Goal: Task Accomplishment & Management: Use online tool/utility

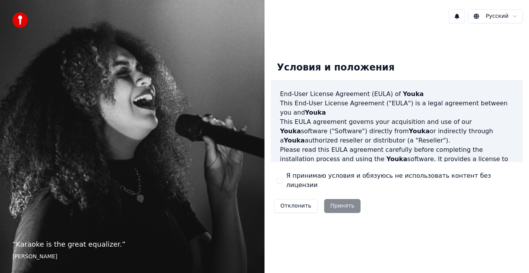
click at [342, 202] on div "Отклонить Принять" at bounding box center [316, 206] width 93 height 20
click at [281, 180] on button "Я принимаю условия и обязуюсь не использовать контент без лицензии" at bounding box center [280, 180] width 6 height 6
click at [337, 200] on button "Принять" at bounding box center [342, 206] width 37 height 14
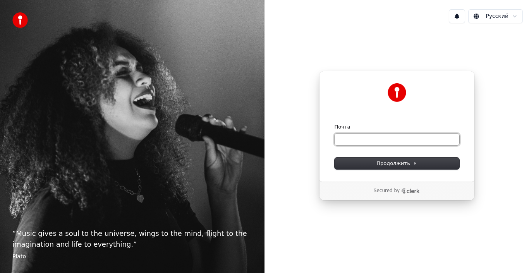
click at [355, 140] on input "Почта" at bounding box center [396, 139] width 125 height 12
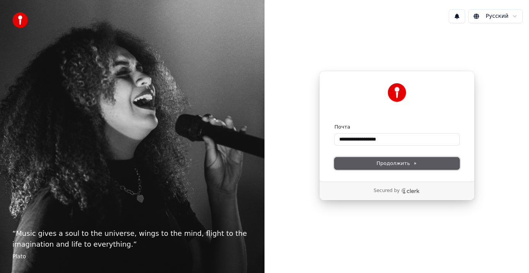
click at [382, 162] on span "Продолжить" at bounding box center [396, 163] width 41 height 7
type input "**********"
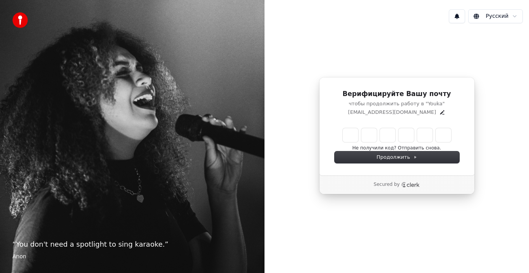
click at [353, 137] on input "Enter verification code" at bounding box center [396, 135] width 108 height 14
type input "******"
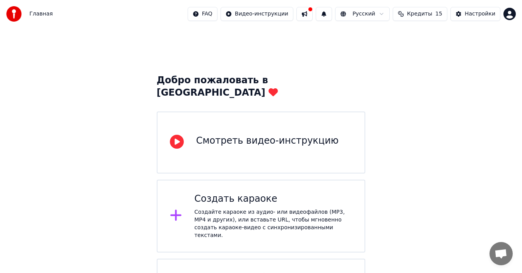
click at [265, 193] on div "Создать караоке" at bounding box center [273, 199] width 158 height 12
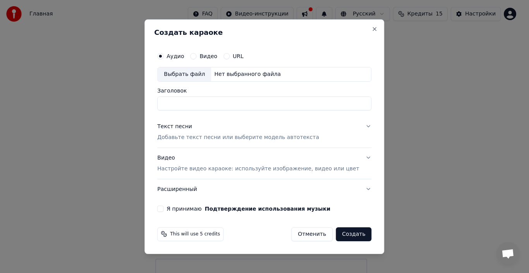
click at [191, 74] on div "Выбрать файл" at bounding box center [183, 74] width 53 height 14
click at [188, 103] on input "Заголовок" at bounding box center [264, 103] width 214 height 14
click at [182, 104] on input "**********" at bounding box center [264, 103] width 214 height 14
type input "**********"
click at [207, 136] on p "Добавьте текст песни или выберите модель автотекста" at bounding box center [238, 137] width 162 height 8
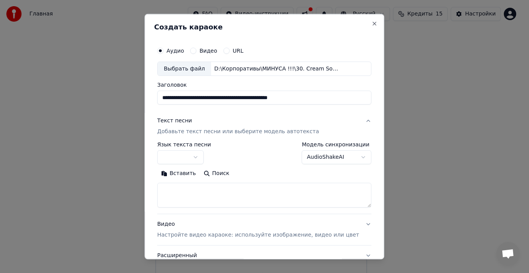
click at [211, 174] on button "Поиск" at bounding box center [216, 173] width 33 height 12
click at [183, 171] on button "Вставить" at bounding box center [178, 173] width 43 height 12
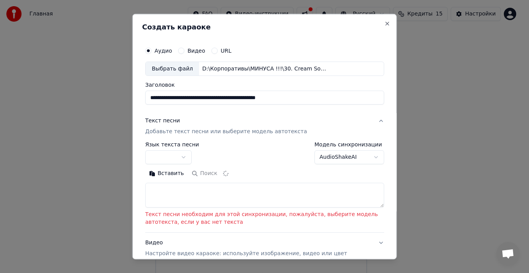
click at [159, 154] on button "button" at bounding box center [168, 157] width 46 height 14
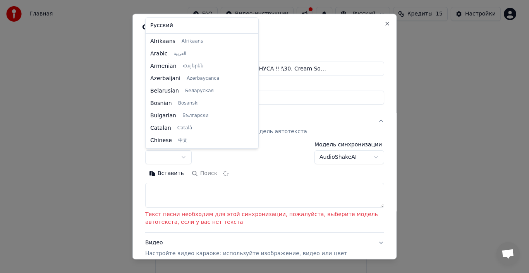
click at [159, 156] on body "**********" at bounding box center [261, 164] width 522 height 328
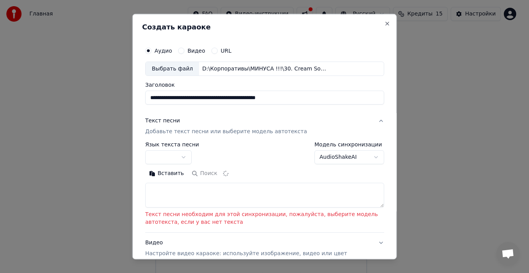
click at [184, 155] on button "button" at bounding box center [168, 157] width 46 height 14
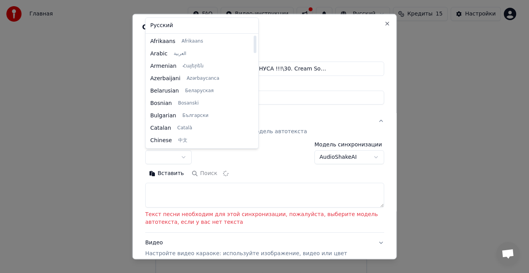
select select "**"
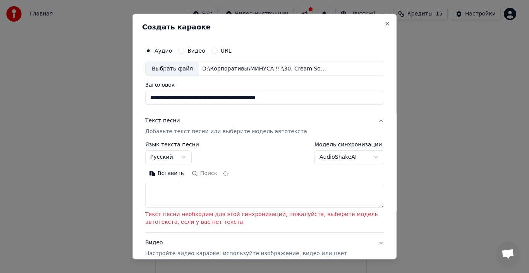
click at [224, 159] on div "**********" at bounding box center [264, 153] width 239 height 22
click at [164, 200] on textarea at bounding box center [264, 195] width 239 height 25
click at [168, 175] on button "Вставить" at bounding box center [166, 173] width 43 height 12
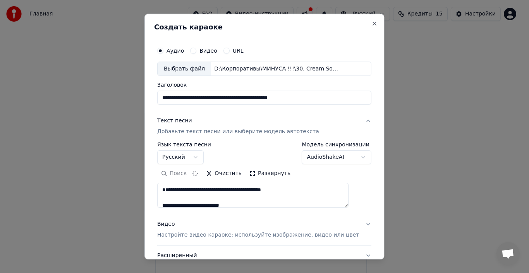
scroll to position [72, 0]
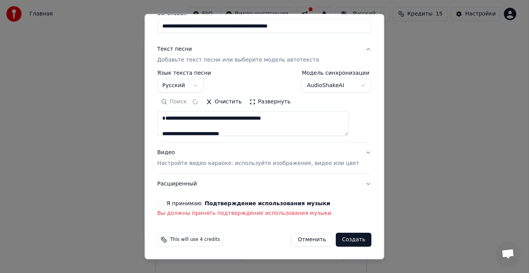
click at [163, 201] on button "Я принимаю Подтверждение использования музыки" at bounding box center [160, 203] width 6 height 6
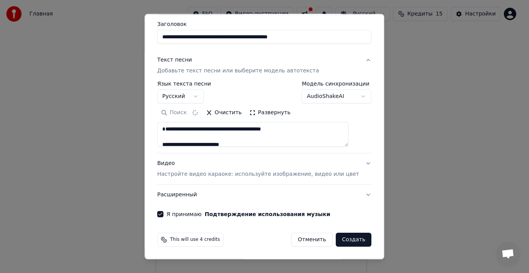
scroll to position [61, 0]
click at [247, 175] on p "Настройте видео караоке: используйте изображение, видео или цвет" at bounding box center [258, 174] width 202 height 8
type textarea "**********"
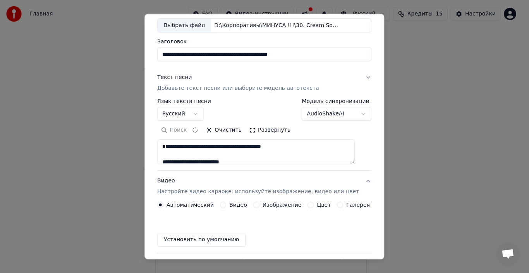
scroll to position [40, 0]
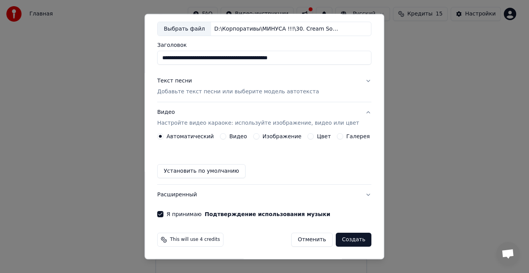
click at [280, 137] on label "Изображение" at bounding box center [281, 135] width 39 height 5
click at [259, 137] on button "Изображение" at bounding box center [256, 136] width 6 height 6
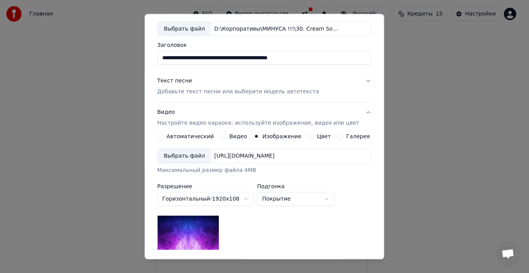
click at [186, 154] on div "Выбрать файл" at bounding box center [183, 156] width 53 height 14
click at [193, 156] on div "Выбрать файл" at bounding box center [183, 156] width 53 height 14
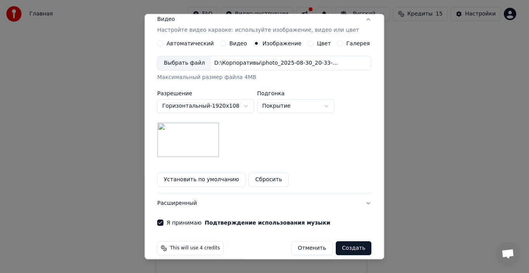
scroll to position [141, 0]
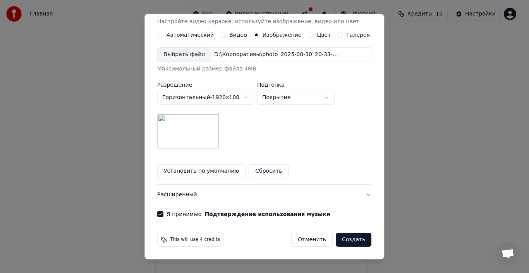
click at [338, 240] on button "Создать" at bounding box center [353, 240] width 36 height 14
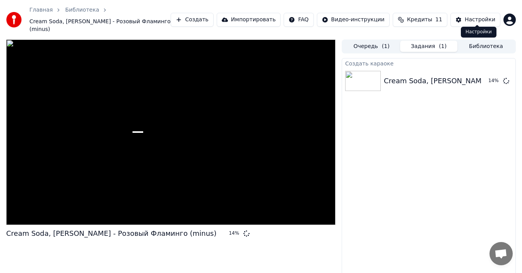
click at [472, 17] on div "Настройки" at bounding box center [480, 20] width 31 height 8
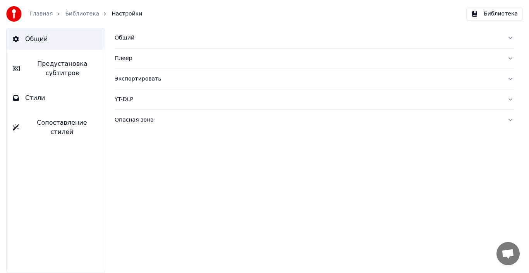
click at [36, 96] on span "Стили" at bounding box center [35, 97] width 20 height 9
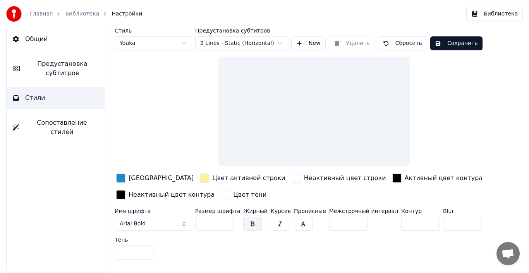
click at [61, 73] on span "Предустановка субтитров" at bounding box center [62, 68] width 73 height 19
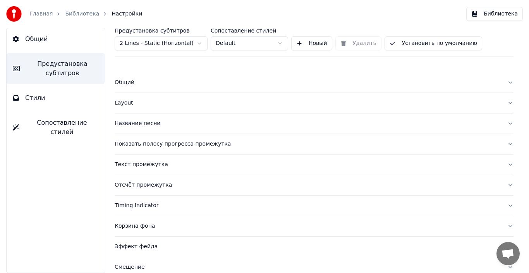
click at [130, 121] on div "Название песни" at bounding box center [308, 124] width 386 height 8
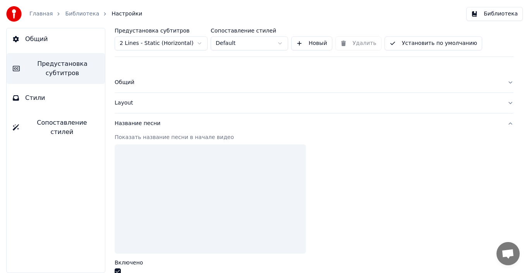
click at [130, 121] on div "Название песни" at bounding box center [308, 124] width 386 height 8
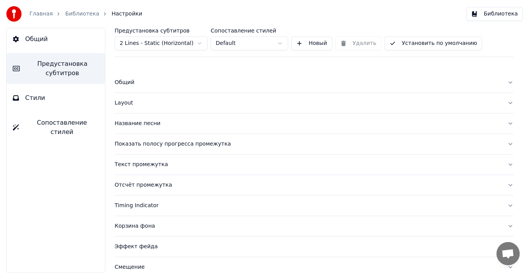
click at [84, 17] on link "Библиотека" at bounding box center [82, 14] width 34 height 8
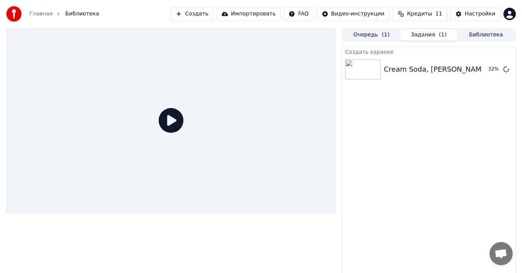
click at [168, 121] on icon at bounding box center [171, 120] width 25 height 25
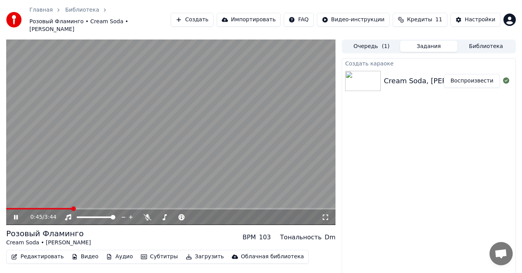
click at [15, 208] on span at bounding box center [39, 209] width 66 height 2
click at [144, 251] on button "Субтитры" at bounding box center [159, 256] width 43 height 11
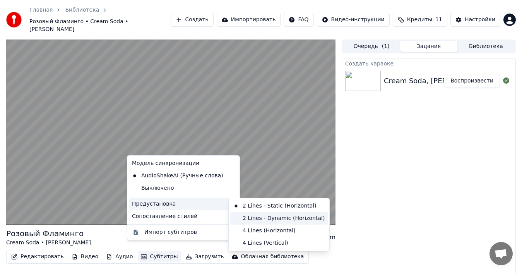
click at [253, 219] on div "2 Lines - Dynamic (Horizontal)" at bounding box center [279, 218] width 98 height 12
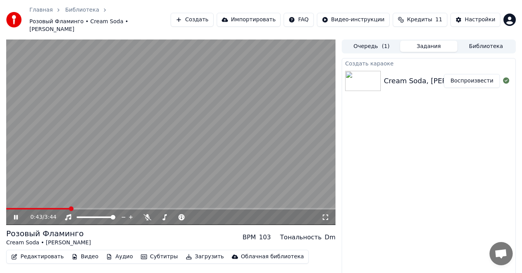
click at [469, 16] on div "Настройки" at bounding box center [480, 20] width 31 height 8
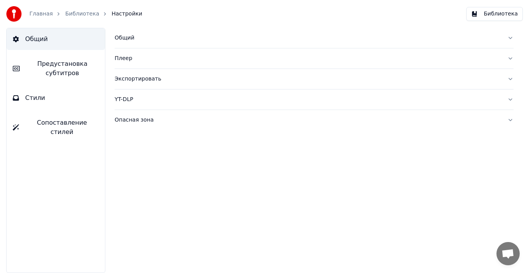
click at [127, 36] on div "Общий" at bounding box center [308, 38] width 386 height 8
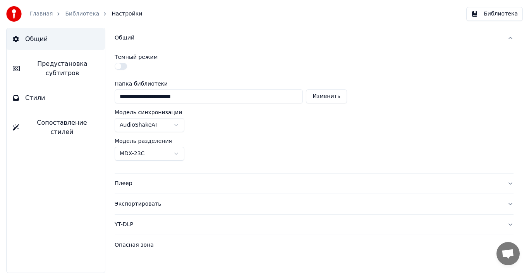
click at [125, 184] on div "Плеер" at bounding box center [308, 184] width 386 height 8
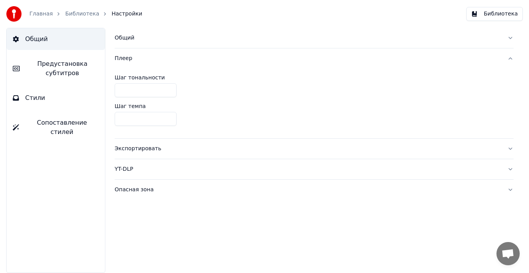
click at [83, 12] on link "Библиотека" at bounding box center [82, 14] width 34 height 8
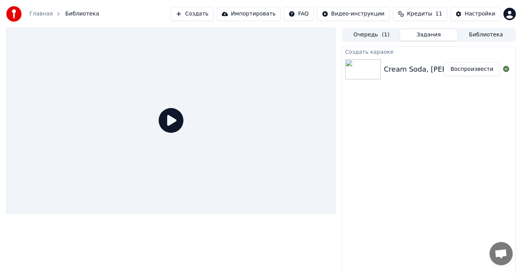
click at [213, 14] on button "Создать" at bounding box center [192, 14] width 43 height 14
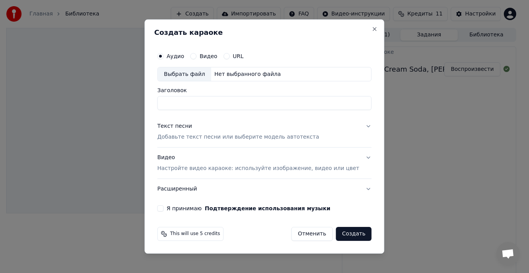
click at [215, 58] on label "Видео" at bounding box center [208, 55] width 18 height 5
click at [196, 58] on button "Видео" at bounding box center [193, 56] width 6 height 6
click at [200, 71] on div "Выбрать файл" at bounding box center [183, 74] width 53 height 14
click at [184, 59] on label "Аудио" at bounding box center [174, 55] width 17 height 5
click at [163, 59] on button "Аудио" at bounding box center [160, 56] width 6 height 6
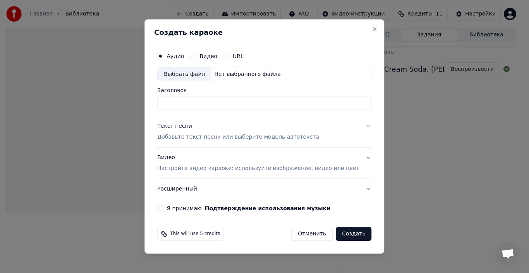
click at [187, 75] on div "Выбрать файл" at bounding box center [183, 74] width 53 height 14
click at [182, 106] on input "**********" at bounding box center [264, 103] width 214 height 14
click at [325, 105] on input "**********" at bounding box center [264, 103] width 214 height 14
type input "**********"
click at [227, 138] on p "Добавьте текст песни или выберите модель автотекста" at bounding box center [238, 137] width 162 height 8
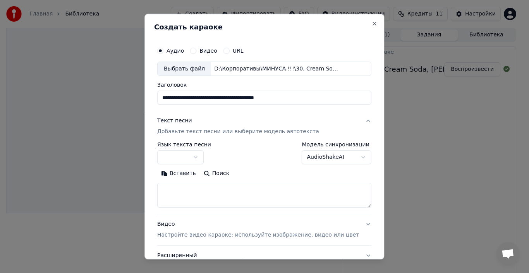
click at [191, 172] on button "Вставить" at bounding box center [178, 173] width 43 height 12
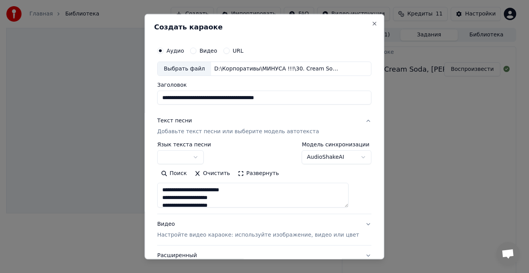
scroll to position [61, 0]
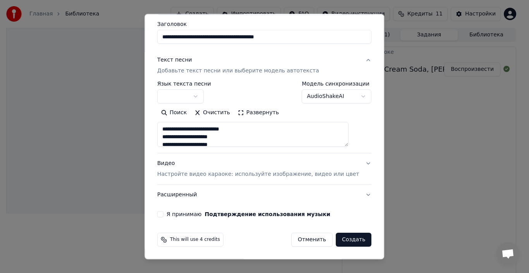
click at [163, 216] on button "Я принимаю Подтверждение использования музыки" at bounding box center [160, 214] width 6 height 6
click at [195, 196] on button "Расширенный" at bounding box center [264, 195] width 214 height 20
type textarea "**********"
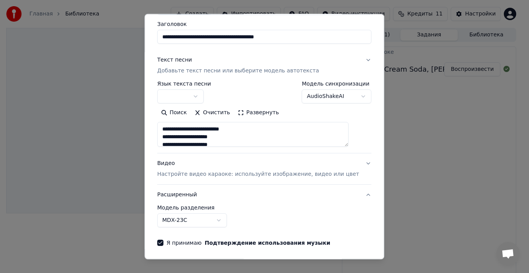
scroll to position [17, 0]
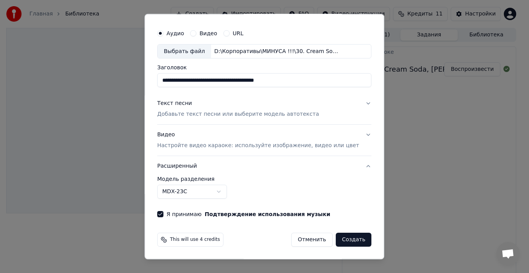
click at [200, 145] on p "Настройте видео караоке: используйте изображение, видео или цвет" at bounding box center [258, 146] width 202 height 8
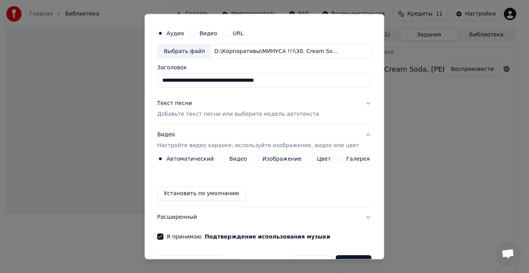
click at [272, 161] on label "Изображение" at bounding box center [281, 158] width 39 height 5
click at [259, 161] on button "Изображение" at bounding box center [256, 159] width 6 height 6
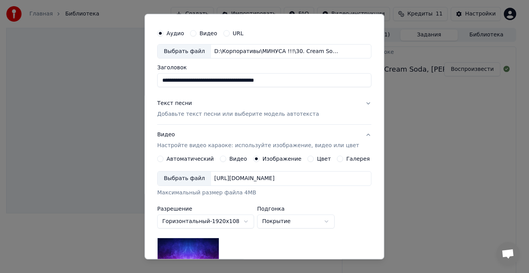
click at [180, 179] on div "Выбрать файл" at bounding box center [183, 178] width 53 height 14
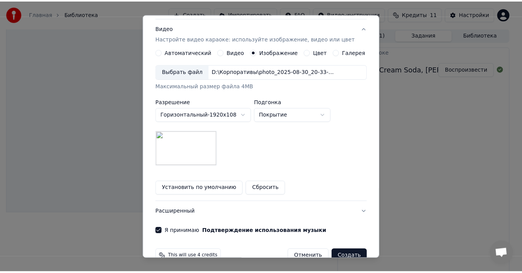
scroll to position [141, 0]
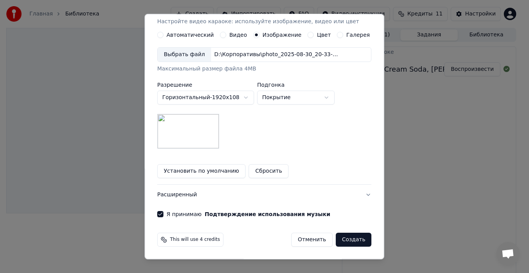
click at [340, 242] on button "Создать" at bounding box center [353, 240] width 36 height 14
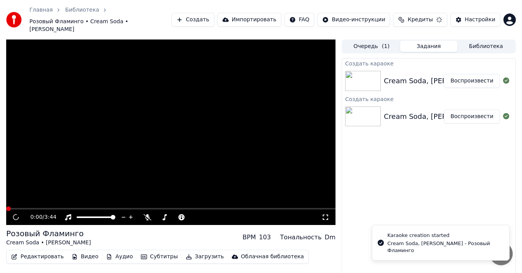
scroll to position [40, 0]
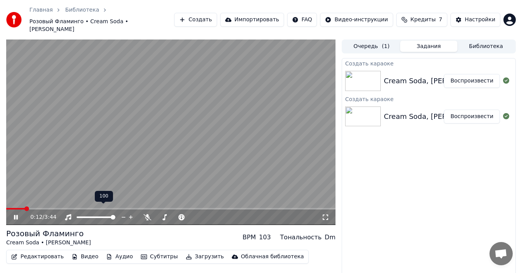
click at [123, 213] on icon at bounding box center [123, 217] width 7 height 8
click at [132, 213] on icon at bounding box center [130, 217] width 7 height 8
click at [133, 213] on icon at bounding box center [130, 217] width 7 height 8
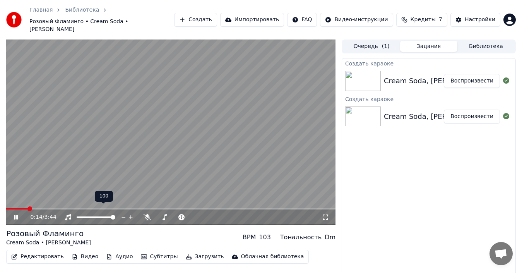
click at [133, 213] on icon at bounding box center [130, 217] width 7 height 8
click at [507, 77] on icon at bounding box center [506, 80] width 6 height 6
click at [381, 71] on div at bounding box center [364, 81] width 39 height 20
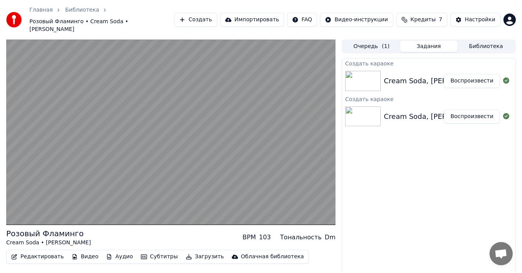
click at [396, 76] on div "Cream Soda, [PERSON_NAME] - Розовый Фламинго" at bounding box center [474, 80] width 181 height 11
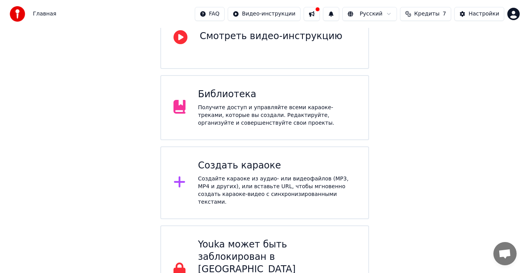
scroll to position [106, 0]
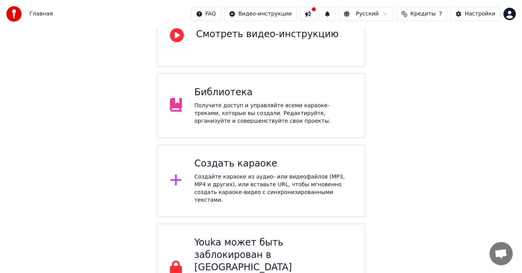
click at [277, 159] on div "Создать караоке Создайте караоке из аудио- или видеофайлов (MP3, MP4 и других),…" at bounding box center [273, 180] width 158 height 46
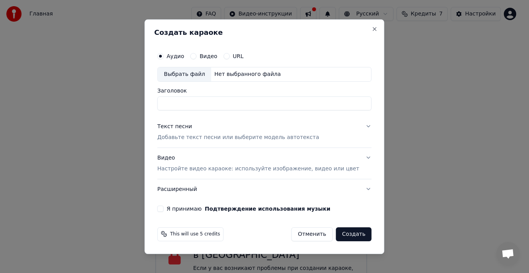
click at [191, 72] on div "Выбрать файл" at bounding box center [183, 74] width 53 height 14
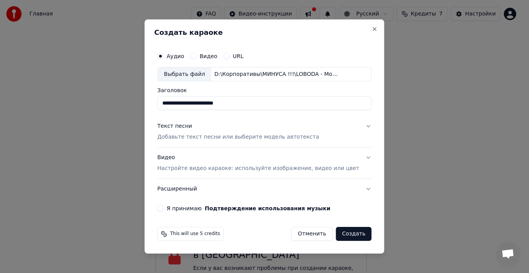
click at [264, 106] on input "**********" at bounding box center [264, 103] width 214 height 14
type input "**********"
click at [260, 136] on p "Добавьте текст песни или выберите модель автотекста" at bounding box center [238, 137] width 162 height 8
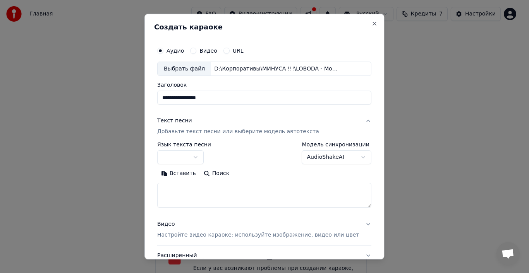
click at [301, 157] on body "Главная FAQ Видео-инструкции Русский Кредиты 7 Настройки Добро пожаловать в You…" at bounding box center [261, 93] width 522 height 399
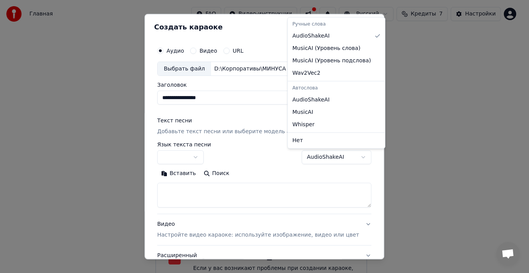
select select "**********"
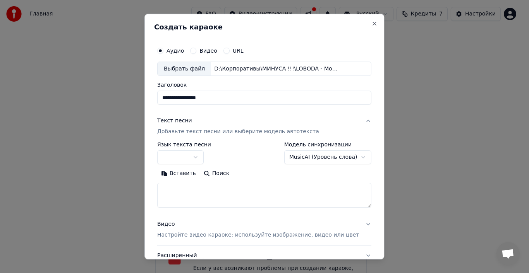
click at [189, 174] on button "Вставить" at bounding box center [178, 173] width 43 height 12
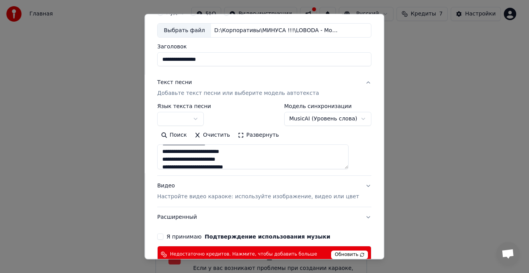
scroll to position [77, 0]
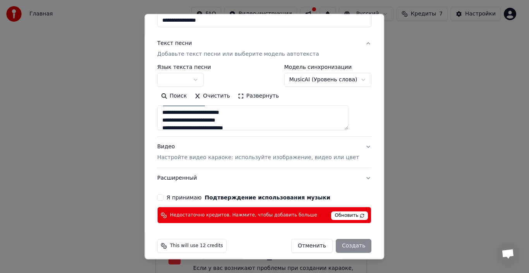
click at [172, 197] on div "Я принимаю Подтверждение использования музыки" at bounding box center [264, 197] width 214 height 6
click at [163, 199] on button "Я принимаю Подтверждение использования музыки" at bounding box center [160, 197] width 6 height 6
click at [341, 247] on div "Отменить Создать" at bounding box center [331, 246] width 80 height 14
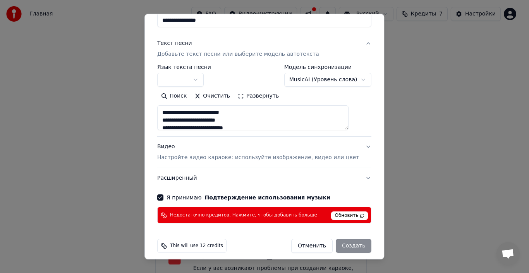
click at [335, 216] on span "Обновить" at bounding box center [349, 215] width 37 height 9
click at [347, 216] on span "Обновить" at bounding box center [349, 215] width 37 height 9
click at [216, 214] on span "Недостаточно кредитов. Нажмите, чтобы добавить больше" at bounding box center [243, 215] width 147 height 6
click at [188, 176] on button "Расширенный" at bounding box center [264, 178] width 214 height 20
type textarea "**********"
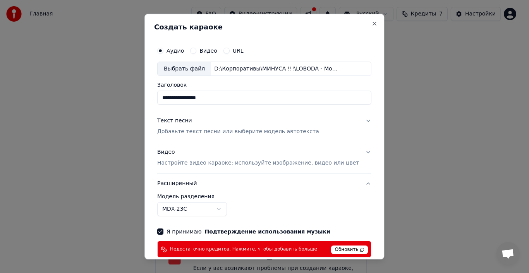
scroll to position [40, 0]
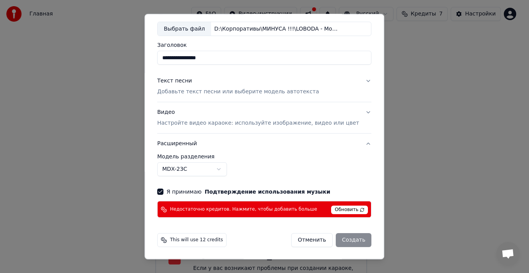
click at [336, 238] on div "Отменить Создать" at bounding box center [331, 240] width 80 height 14
click at [205, 242] on span "This will use 12 credits" at bounding box center [196, 240] width 53 height 6
click at [167, 240] on icon at bounding box center [164, 240] width 6 height 6
